Goal: Task Accomplishment & Management: Manage account settings

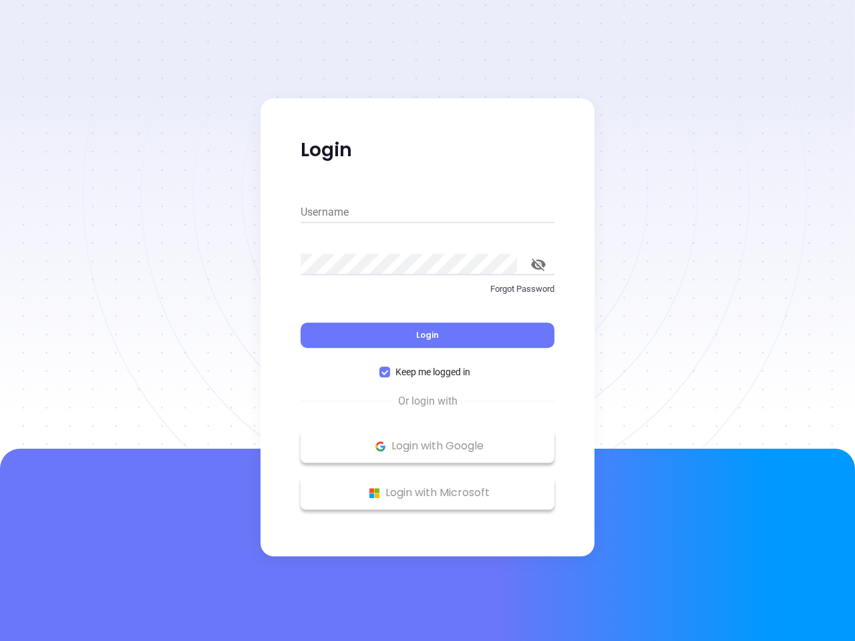
click at [427, 321] on div "Login" at bounding box center [428, 327] width 254 height 41
click at [427, 212] on input "Username" at bounding box center [428, 212] width 254 height 21
click at [538, 264] on icon "toggle password visibility" at bounding box center [538, 264] width 15 height 13
click at [427, 335] on span "Login" at bounding box center [427, 334] width 23 height 11
click at [427, 372] on span "Keep me logged in" at bounding box center [432, 372] width 85 height 15
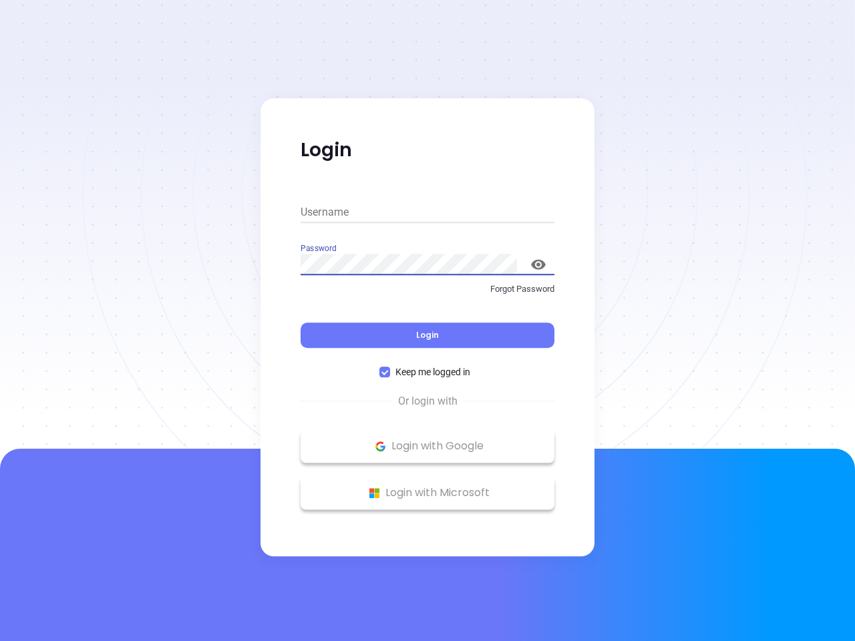
click at [390, 372] on input "Keep me logged in" at bounding box center [384, 372] width 11 height 11
checkbox input "false"
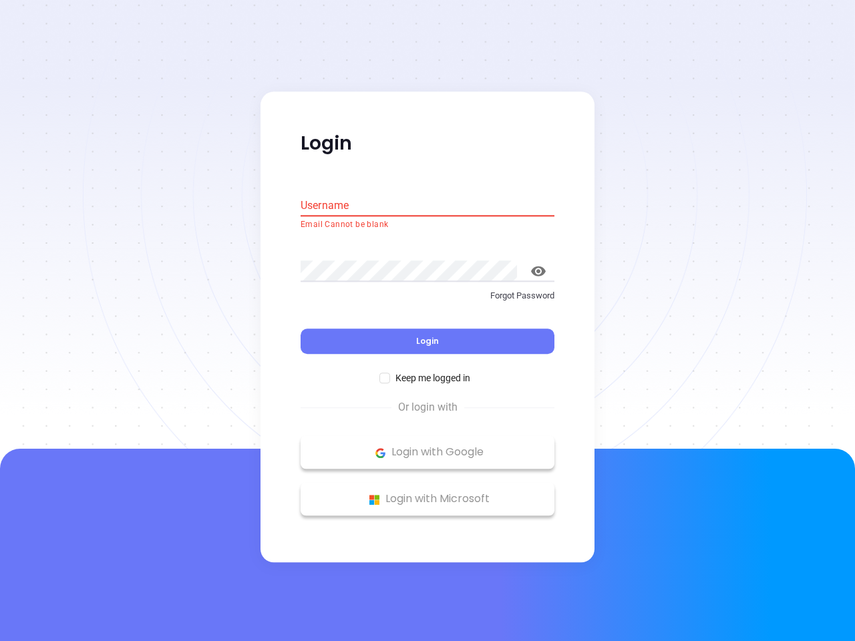
click at [427, 446] on p "Login with Google" at bounding box center [427, 453] width 240 height 20
click at [427, 493] on p "Login with Microsoft" at bounding box center [427, 500] width 240 height 20
